Goal: Transaction & Acquisition: Download file/media

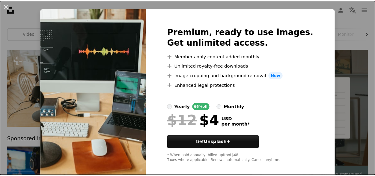
scroll to position [17, 0]
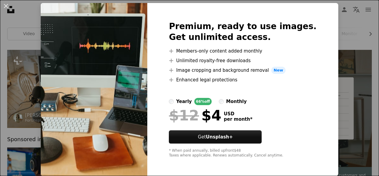
drag, startPoint x: 130, startPoint y: 47, endPoint x: 94, endPoint y: 47, distance: 36.0
click at [335, 50] on div "An X shape Premium, ready to use images. Get unlimited access. A plus sign Memb…" at bounding box center [189, 88] width 379 height 176
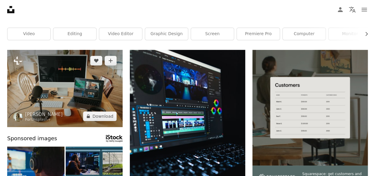
drag, startPoint x: 93, startPoint y: 47, endPoint x: 65, endPoint y: 67, distance: 34.4
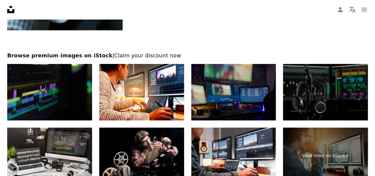
scroll to position [929, 0]
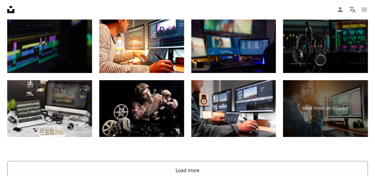
click at [191, 161] on button "Load more" at bounding box center [187, 170] width 360 height 19
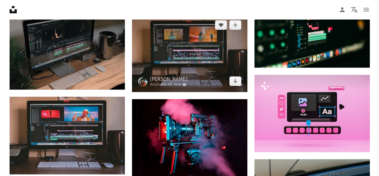
scroll to position [1450, 0]
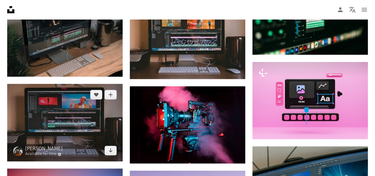
click at [95, 120] on img at bounding box center [64, 122] width 115 height 77
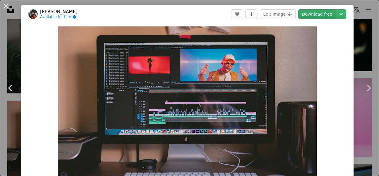
click at [322, 14] on link "Download free" at bounding box center [317, 14] width 38 height 10
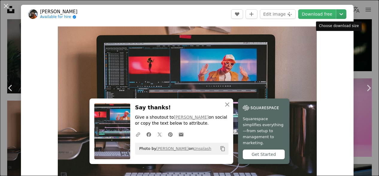
click at [340, 12] on icon "Chevron down" at bounding box center [342, 13] width 10 height 7
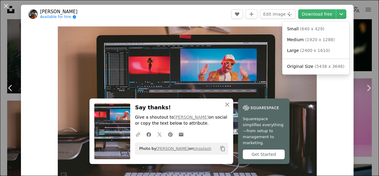
click at [117, 16] on dialog "An X shape Chevron left Chevron right [PERSON_NAME] Available for hire A checkm…" at bounding box center [189, 88] width 379 height 176
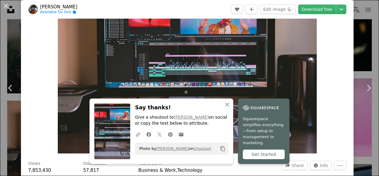
scroll to position [60, 0]
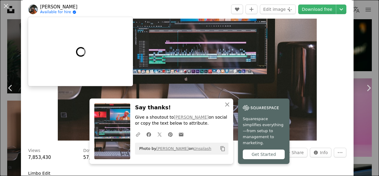
click at [58, 13] on link "Available for hire A checkmark inside of a circle" at bounding box center [58, 12] width 37 height 5
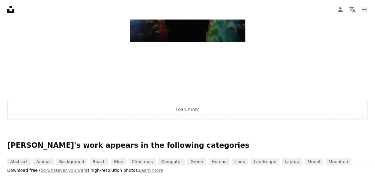
scroll to position [899, 0]
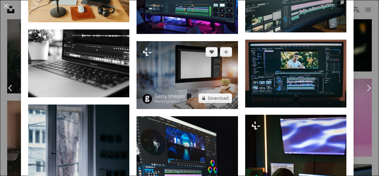
scroll to position [1198, 0]
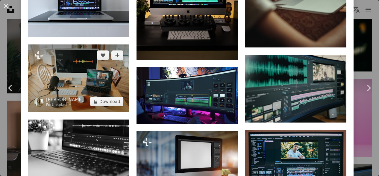
click at [94, 61] on img at bounding box center [78, 78] width 101 height 68
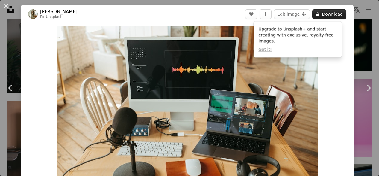
click at [335, 13] on button "A lock Download" at bounding box center [329, 14] width 34 height 10
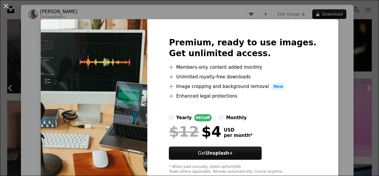
click at [62, 43] on img at bounding box center [94, 105] width 107 height 173
click at [8, 8] on button "An X shape" at bounding box center [5, 5] width 7 height 7
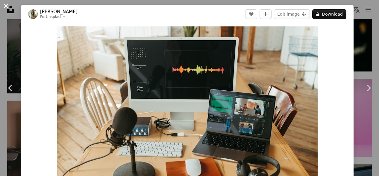
click at [10, 7] on button "An X shape" at bounding box center [5, 5] width 7 height 7
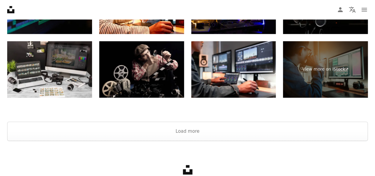
scroll to position [2526, 0]
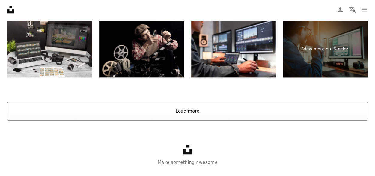
click at [181, 101] on button "Load more" at bounding box center [187, 110] width 360 height 19
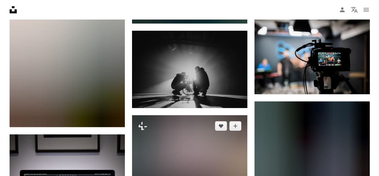
scroll to position [2737, 0]
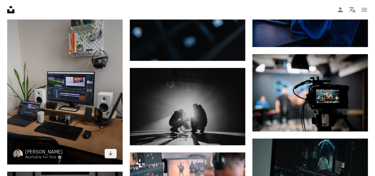
click at [83, 108] on img at bounding box center [64, 82] width 115 height 163
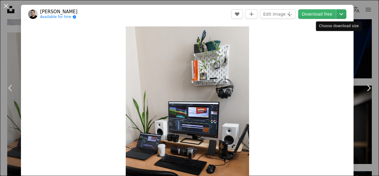
click at [337, 12] on icon "Chevron down" at bounding box center [342, 13] width 10 height 7
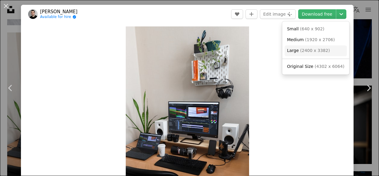
click at [306, 53] on span "Large ( 2400 x 3382 )" at bounding box center [308, 51] width 43 height 6
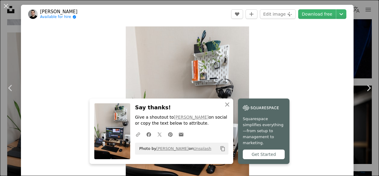
drag, startPoint x: 6, startPoint y: 7, endPoint x: 10, endPoint y: 9, distance: 4.2
click at [6, 7] on button "An X shape" at bounding box center [5, 5] width 7 height 7
